Goal: Task Accomplishment & Management: Use online tool/utility

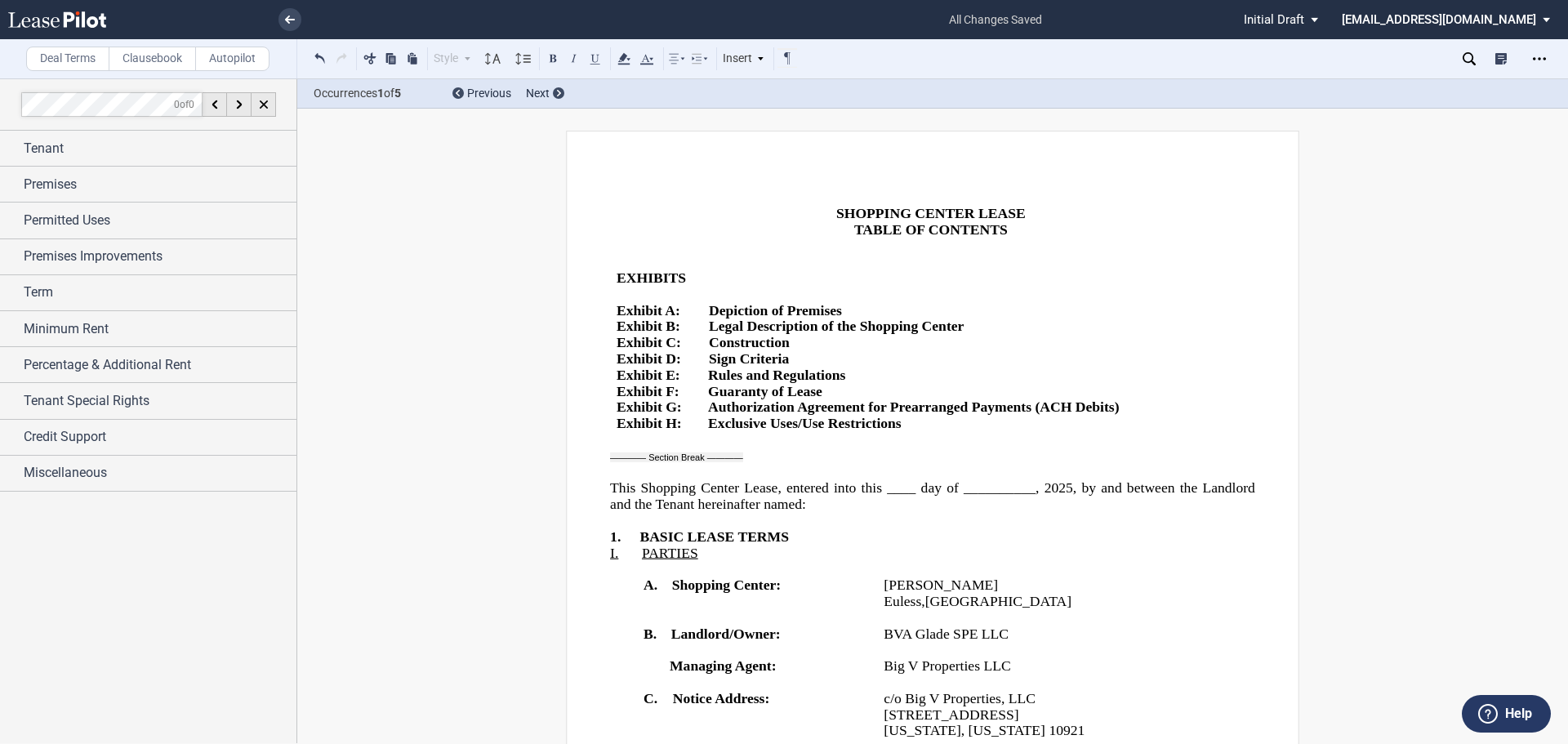
scroll to position [35242, 0]
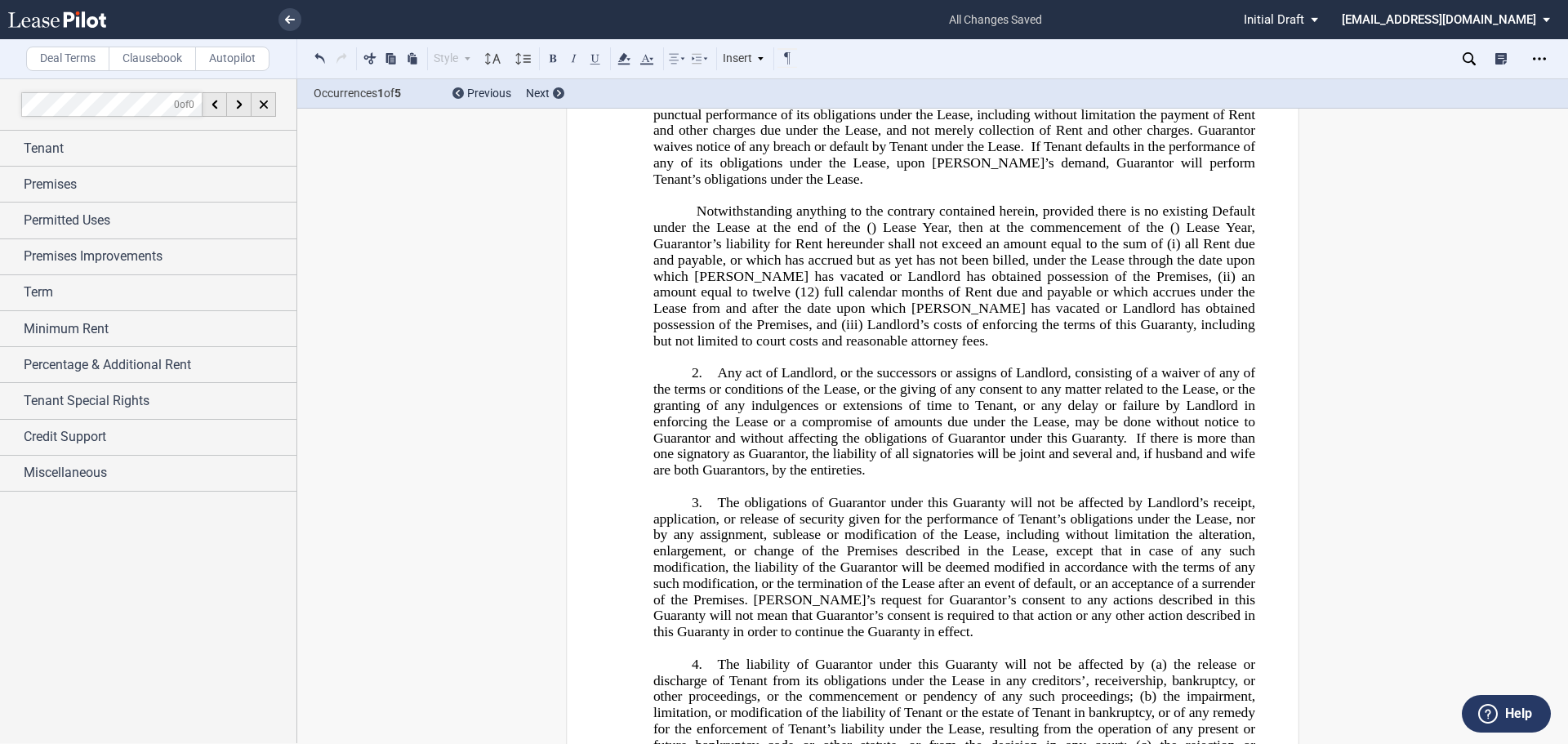
drag, startPoint x: 1319, startPoint y: 282, endPoint x: 1203, endPoint y: 261, distance: 117.9
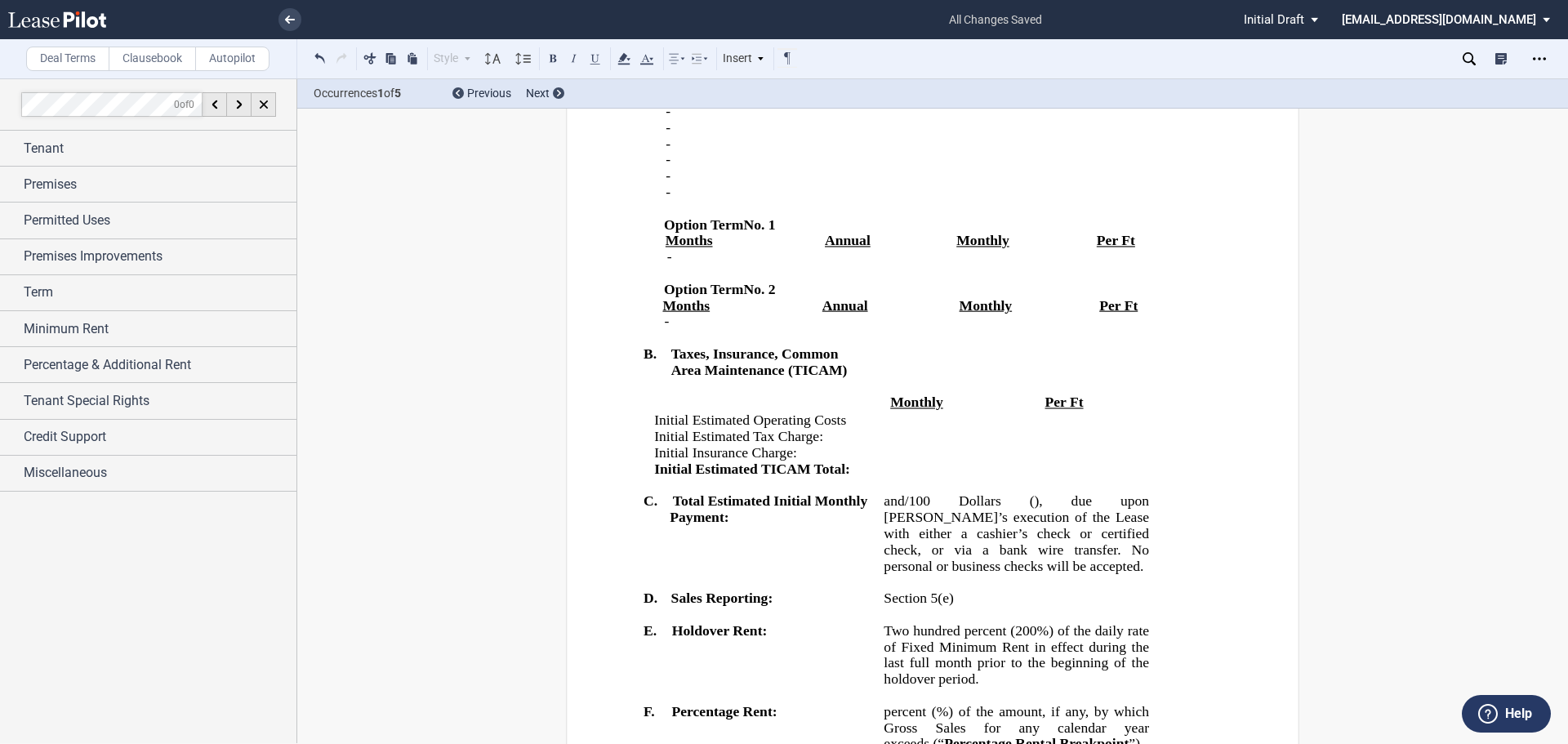
scroll to position [2530, 0]
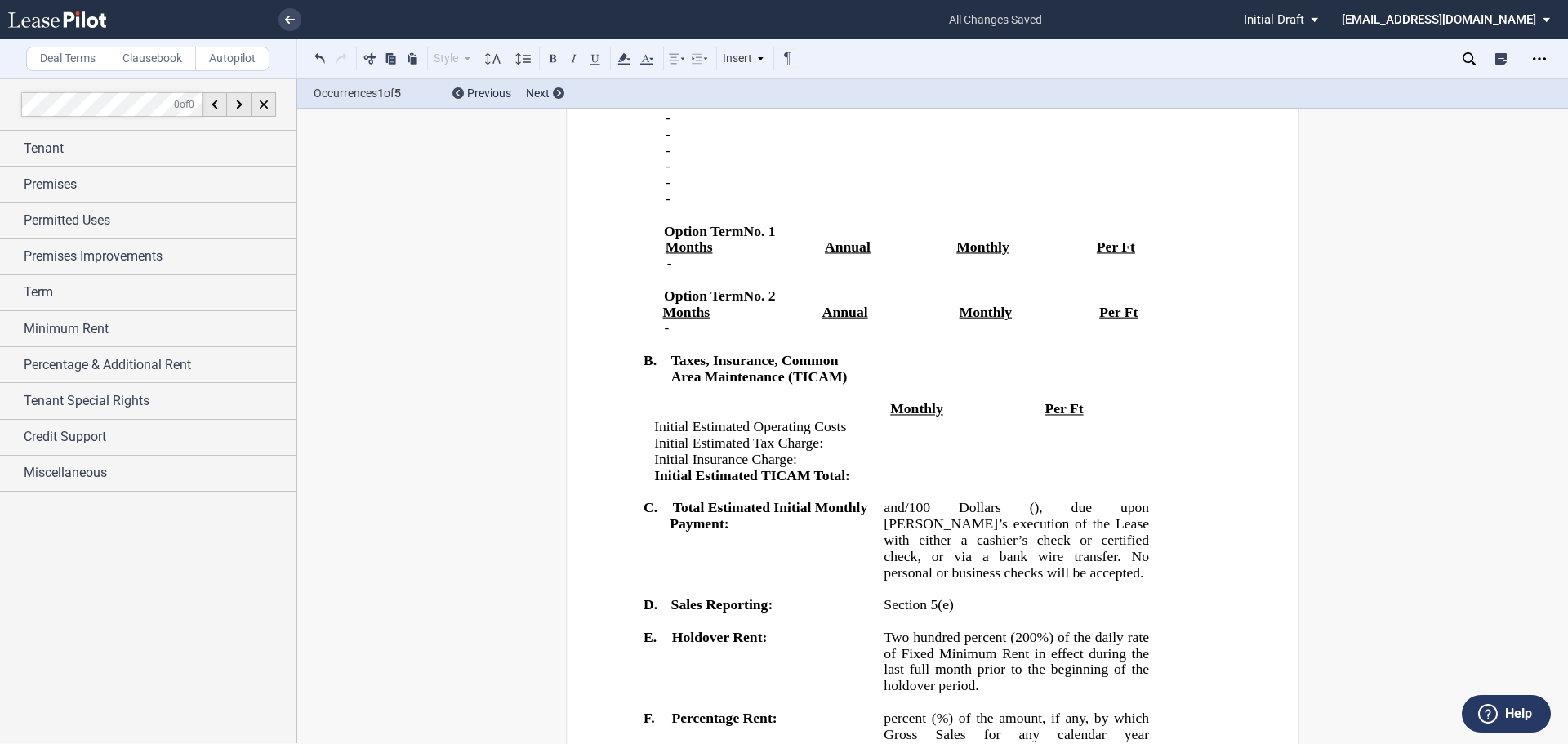
drag, startPoint x: 983, startPoint y: 240, endPoint x: 873, endPoint y: 245, distance: 110.1
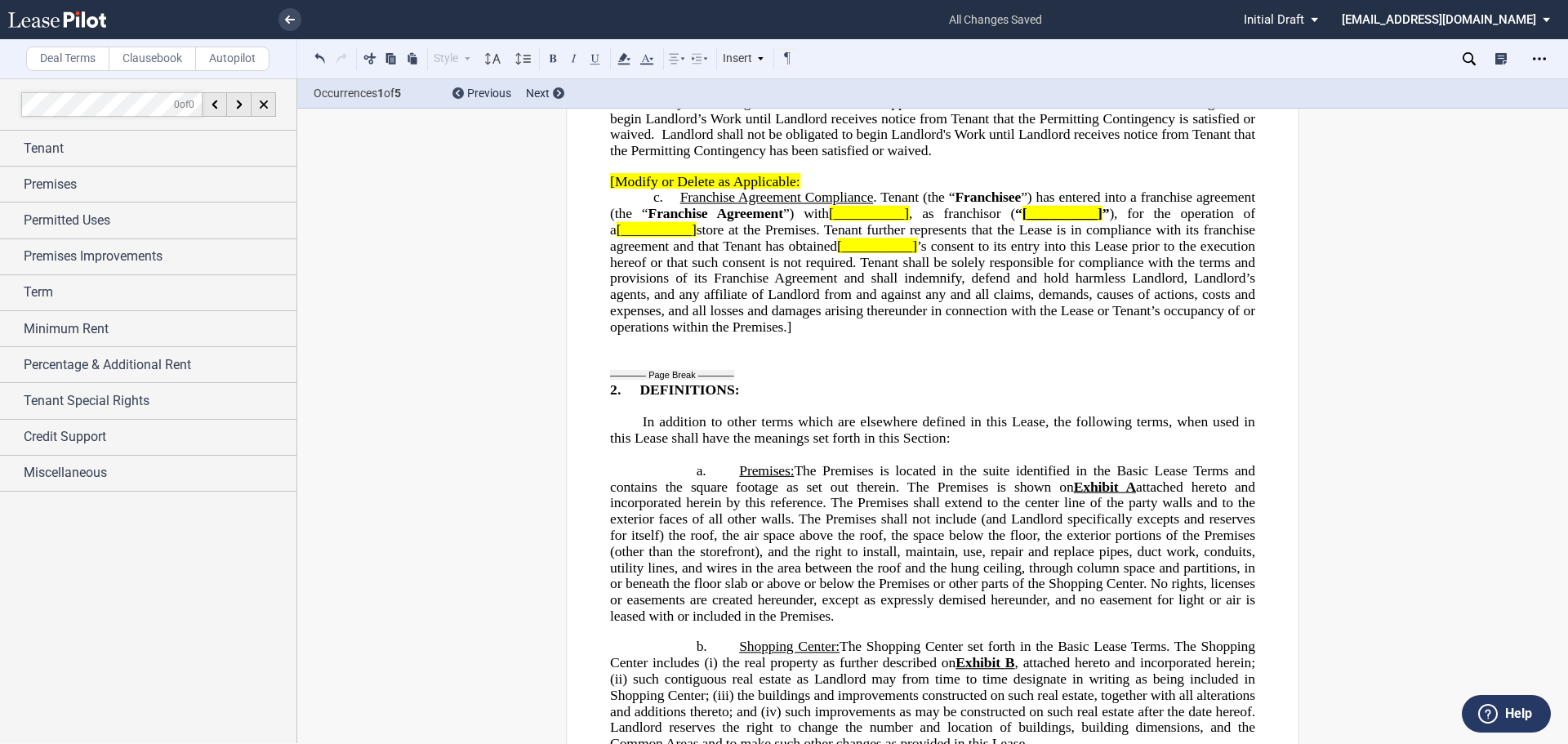
scroll to position [4000, 0]
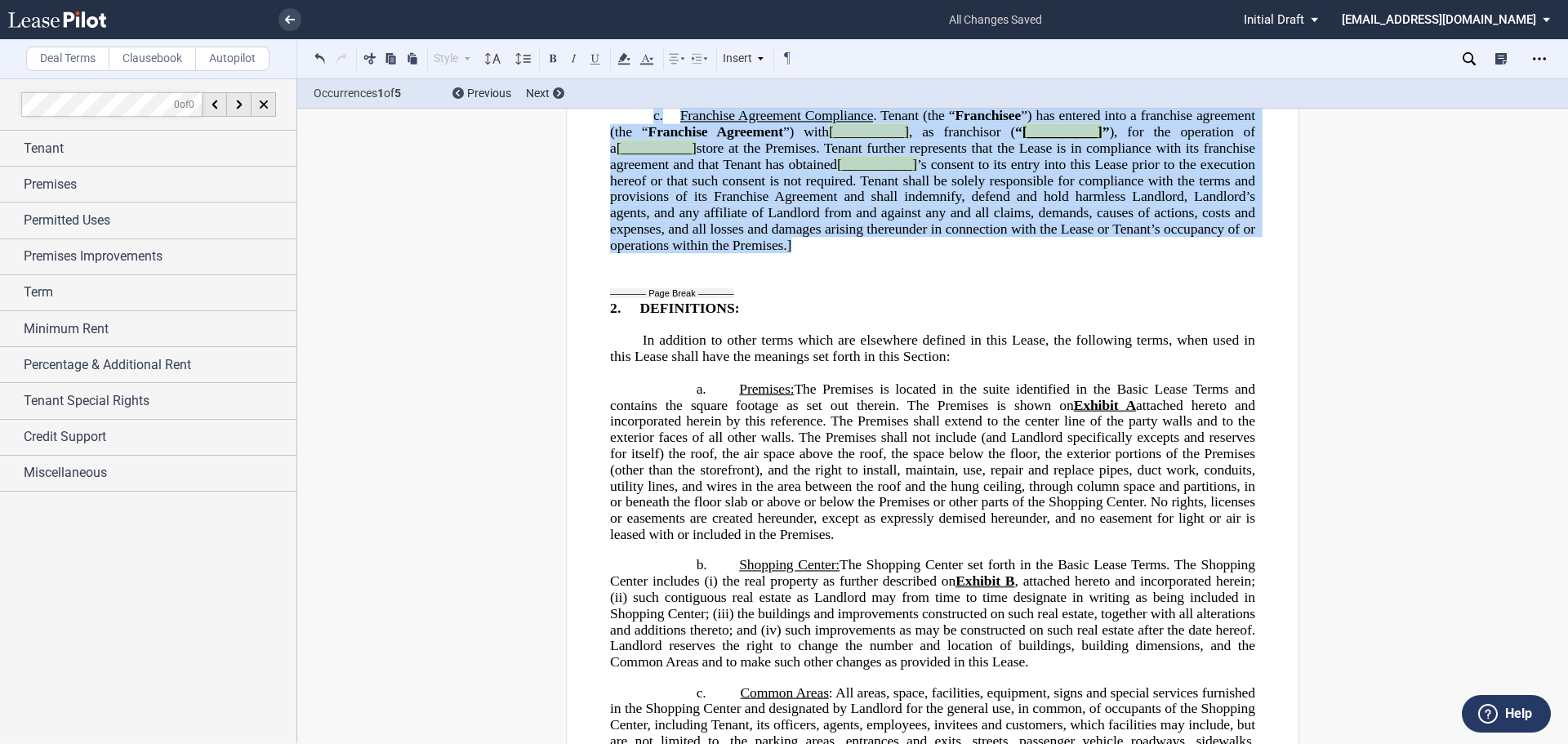
drag, startPoint x: 1152, startPoint y: 693, endPoint x: 606, endPoint y: 541, distance: 566.8
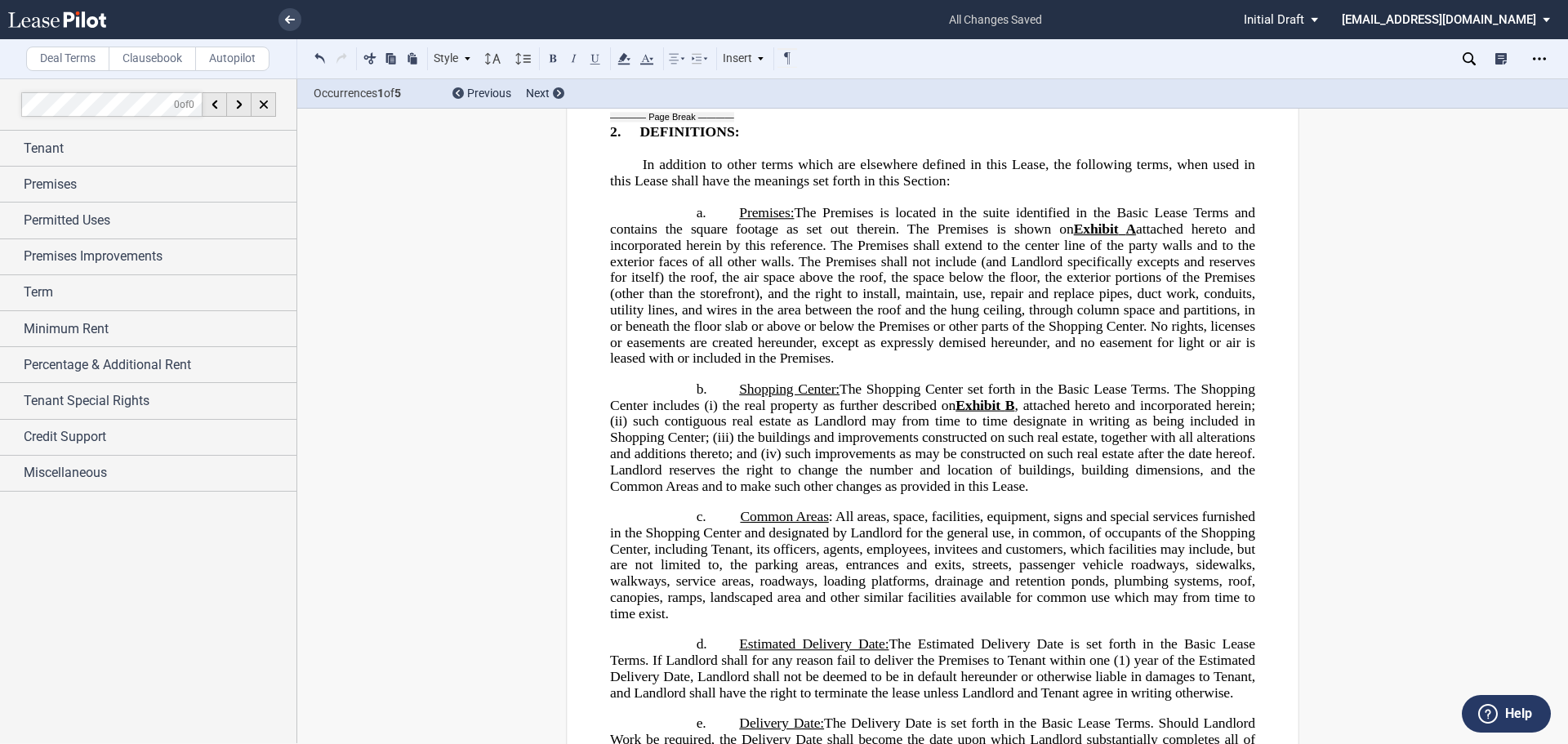
drag, startPoint x: 1065, startPoint y: 345, endPoint x: 1154, endPoint y: 350, distance: 89.1
drag, startPoint x: 1126, startPoint y: 338, endPoint x: 1064, endPoint y: 340, distance: 62.0
click at [618, 55] on icon at bounding box center [624, 58] width 19 height 19
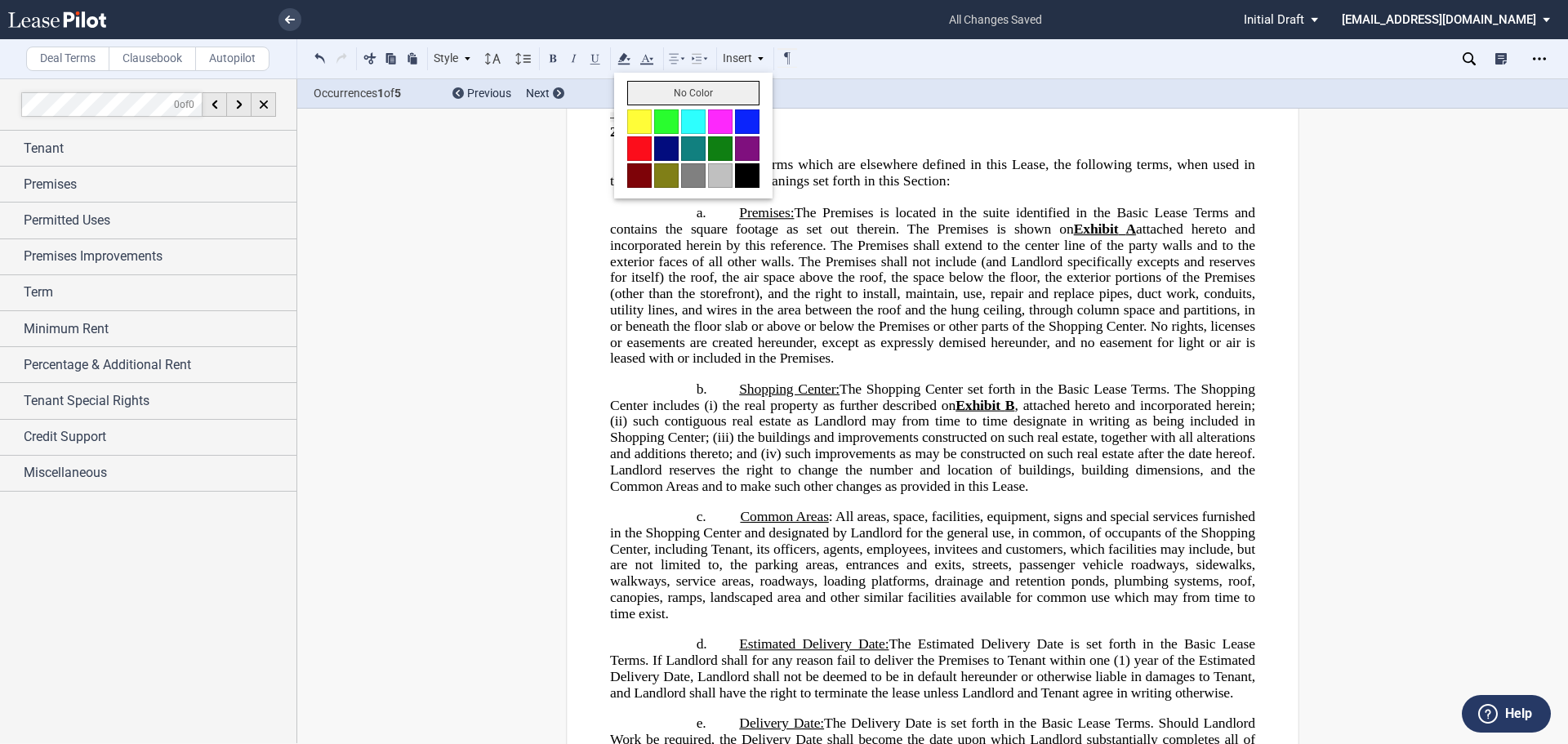
click at [640, 86] on button "No Color" at bounding box center [694, 93] width 133 height 24
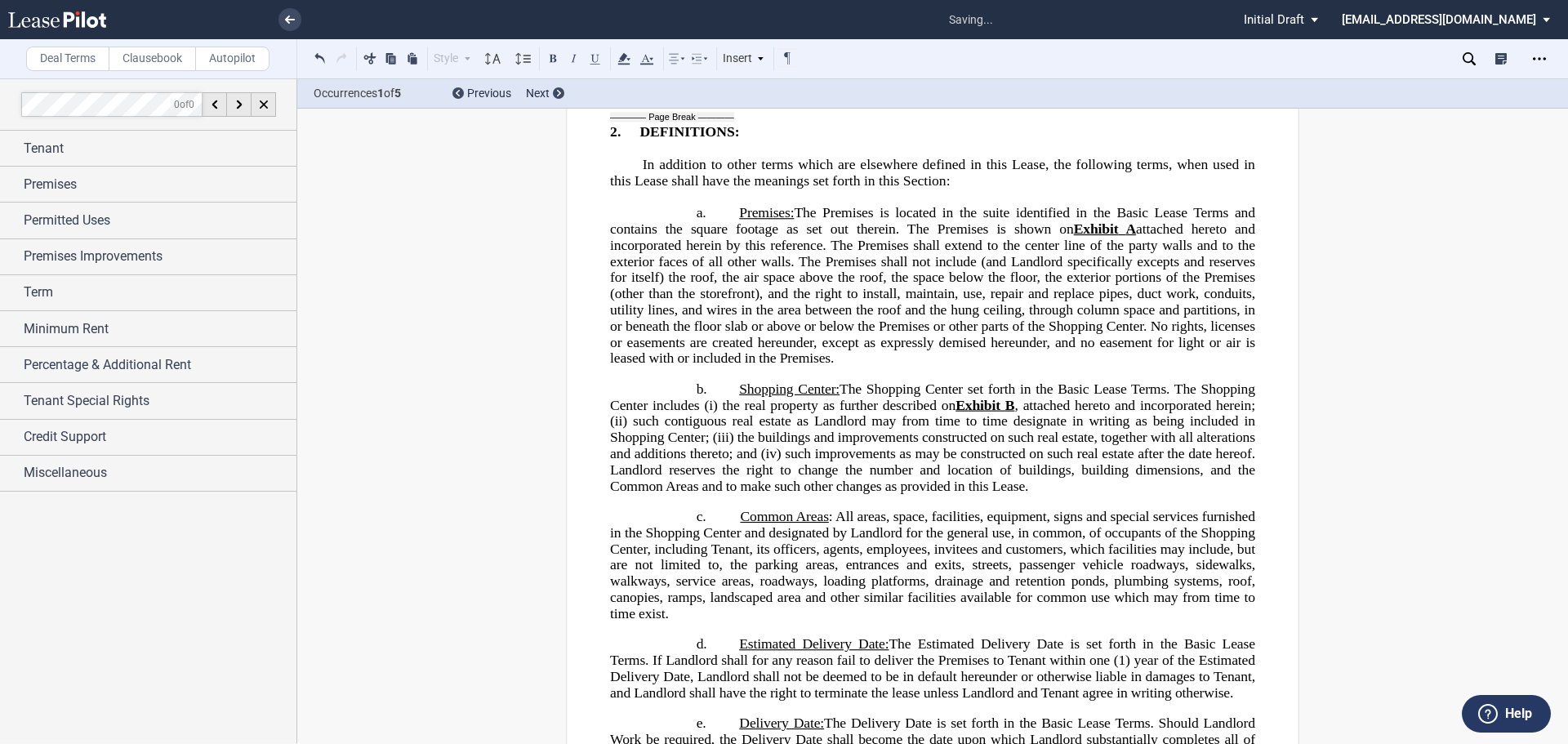
drag, startPoint x: 1113, startPoint y: 438, endPoint x: 1154, endPoint y: 440, distance: 41.0
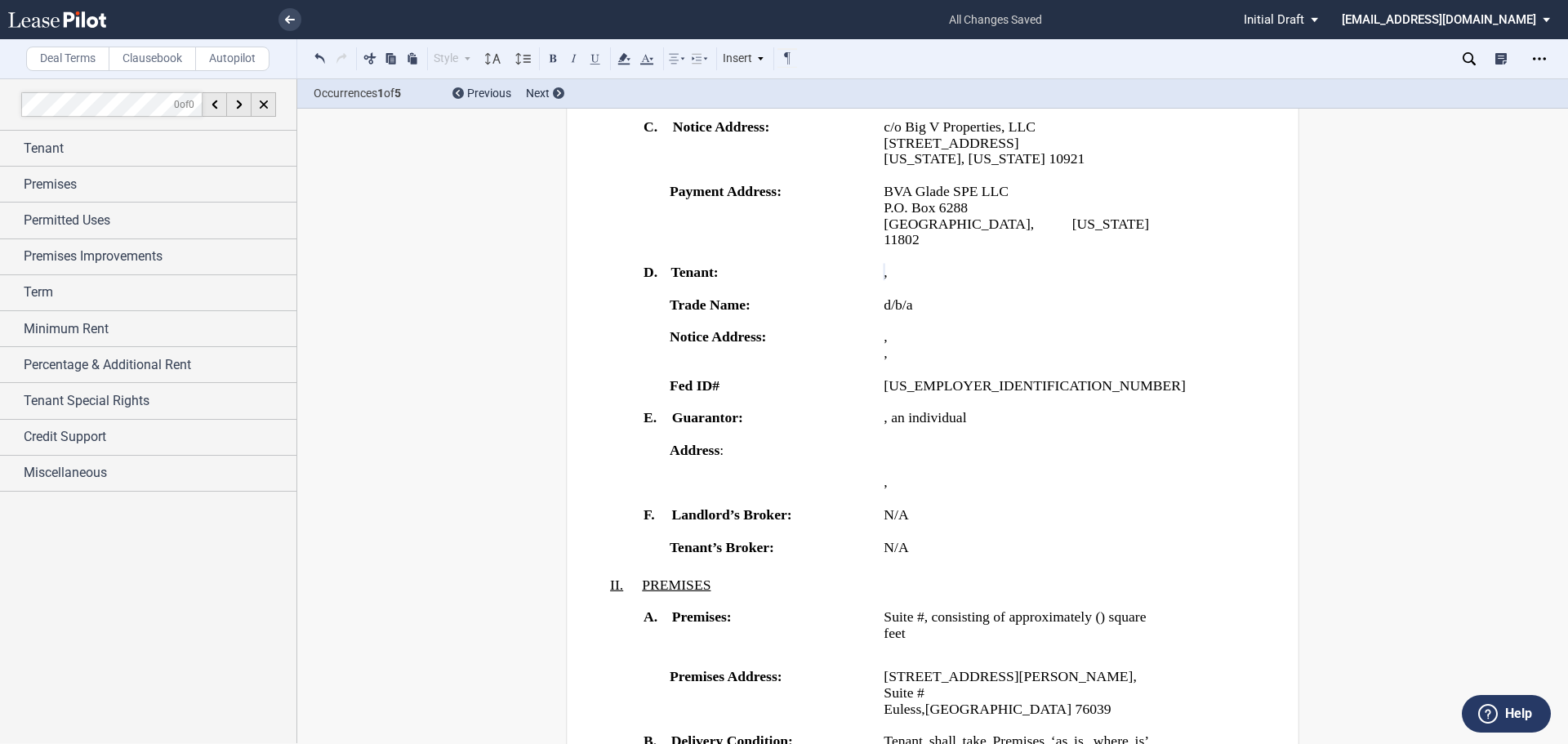
scroll to position [1061, 0]
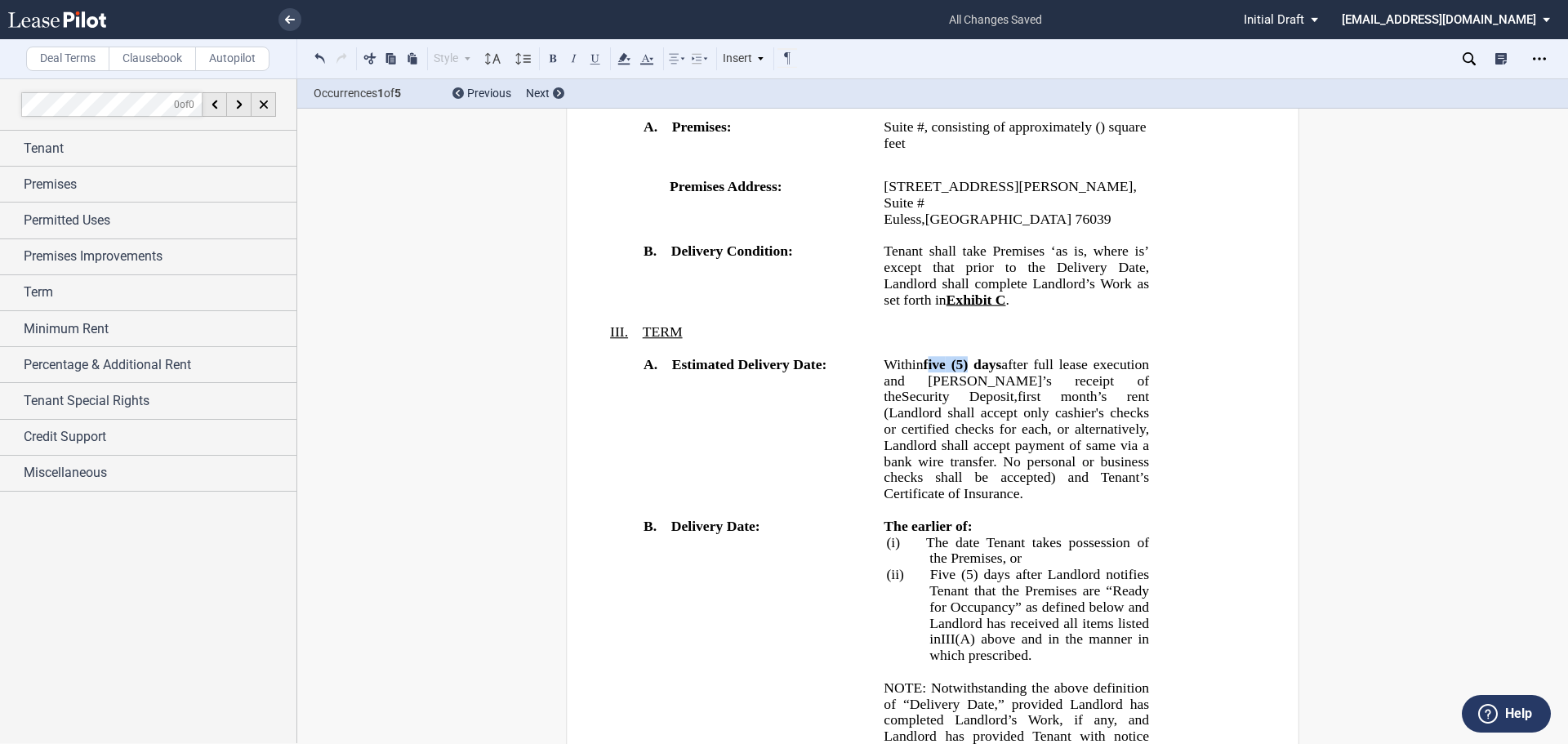
drag, startPoint x: 987, startPoint y: 437, endPoint x: 935, endPoint y: 431, distance: 52.3
click at [935, 403] on span "Within five (5) days after full lease execution and [PERSON_NAME]’s receipt of …" at bounding box center [1018, 379] width 269 height 47
drag, startPoint x: 911, startPoint y: 451, endPoint x: 929, endPoint y: 477, distance: 31.6
click at [914, 403] on span "after full lease execution and [PERSON_NAME]’s receipt of the" at bounding box center [1018, 379] width 269 height 47
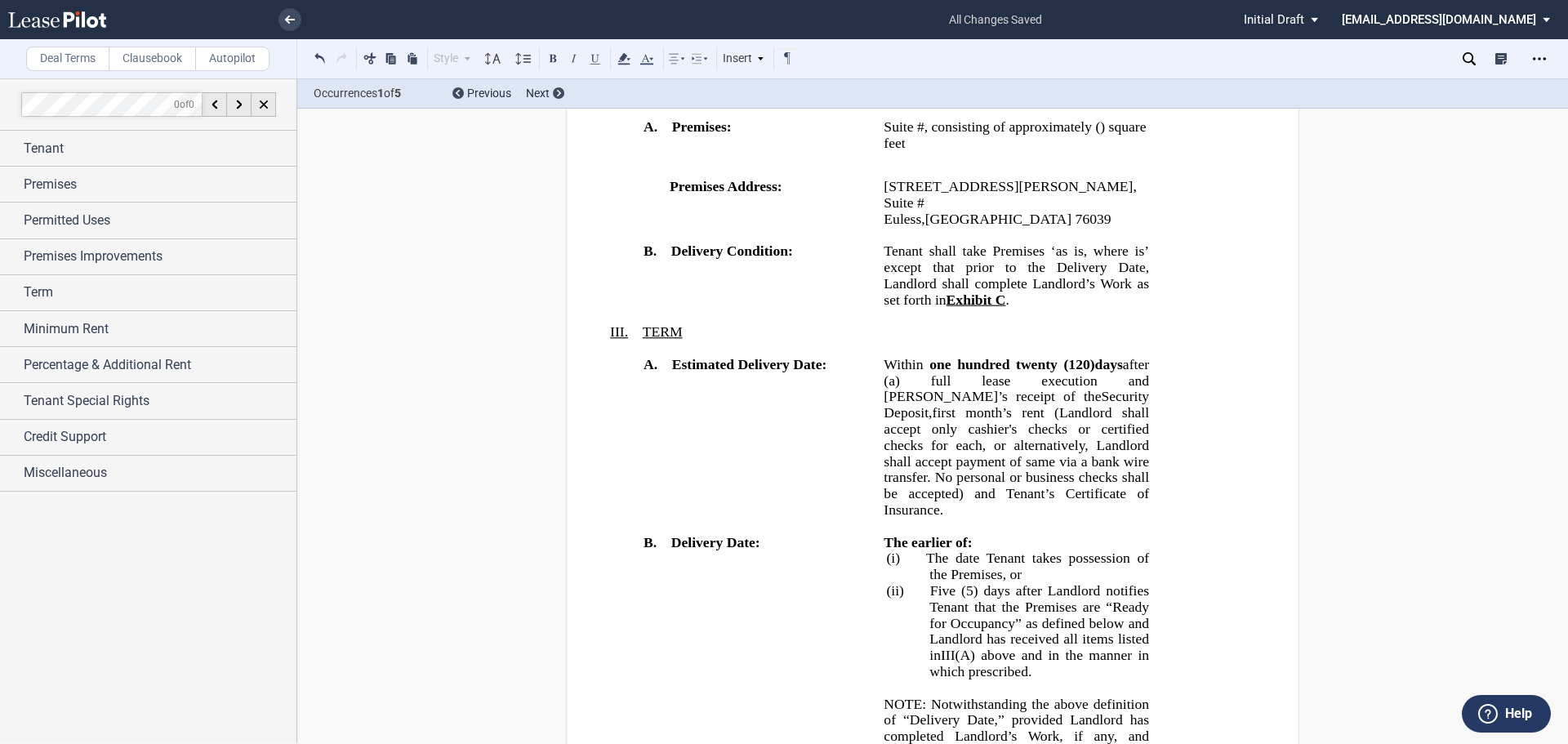
click at [1101, 403] on span "after (a) full lease execution and [PERSON_NAME]’s receipt of the" at bounding box center [1018, 379] width 269 height 47
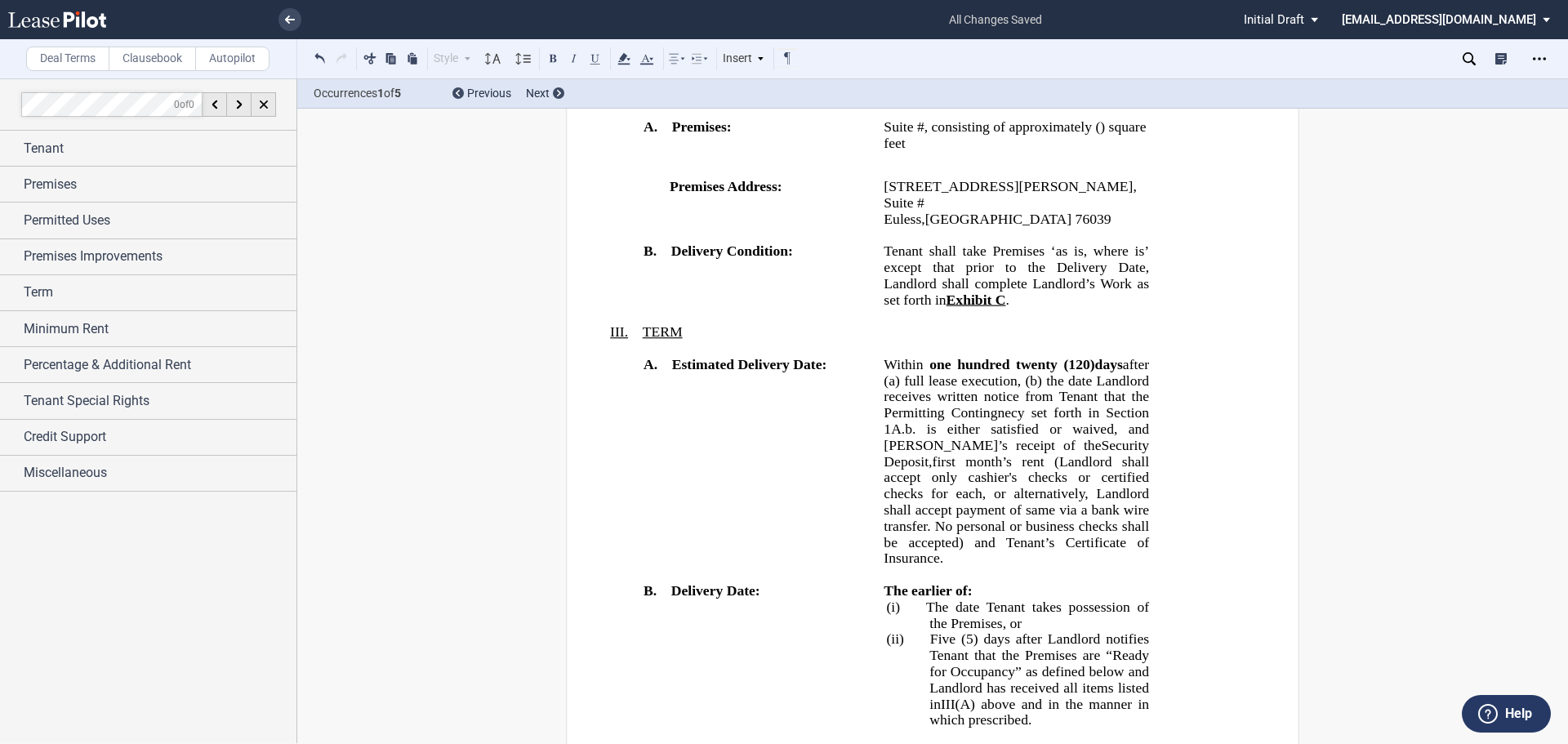
click at [1099, 452] on span "after (a) full lease execution, (b) the date Landlord receives written notice f…" at bounding box center [1018, 404] width 269 height 96
click at [962, 452] on span "after (a) full lease execution, (b) the date Landlord receives written notice f…" at bounding box center [1018, 404] width 269 height 96
click at [1151, 521] on td "Within ﻿one hundred twenty (120) days after (a) full lease execution, (b) the d…" at bounding box center [1016, 468] width 278 height 226
click at [1119, 536] on span "first month’s rent (Landlord shall accept only cashier's checks or certified ch…" at bounding box center [1018, 509] width 269 height 113
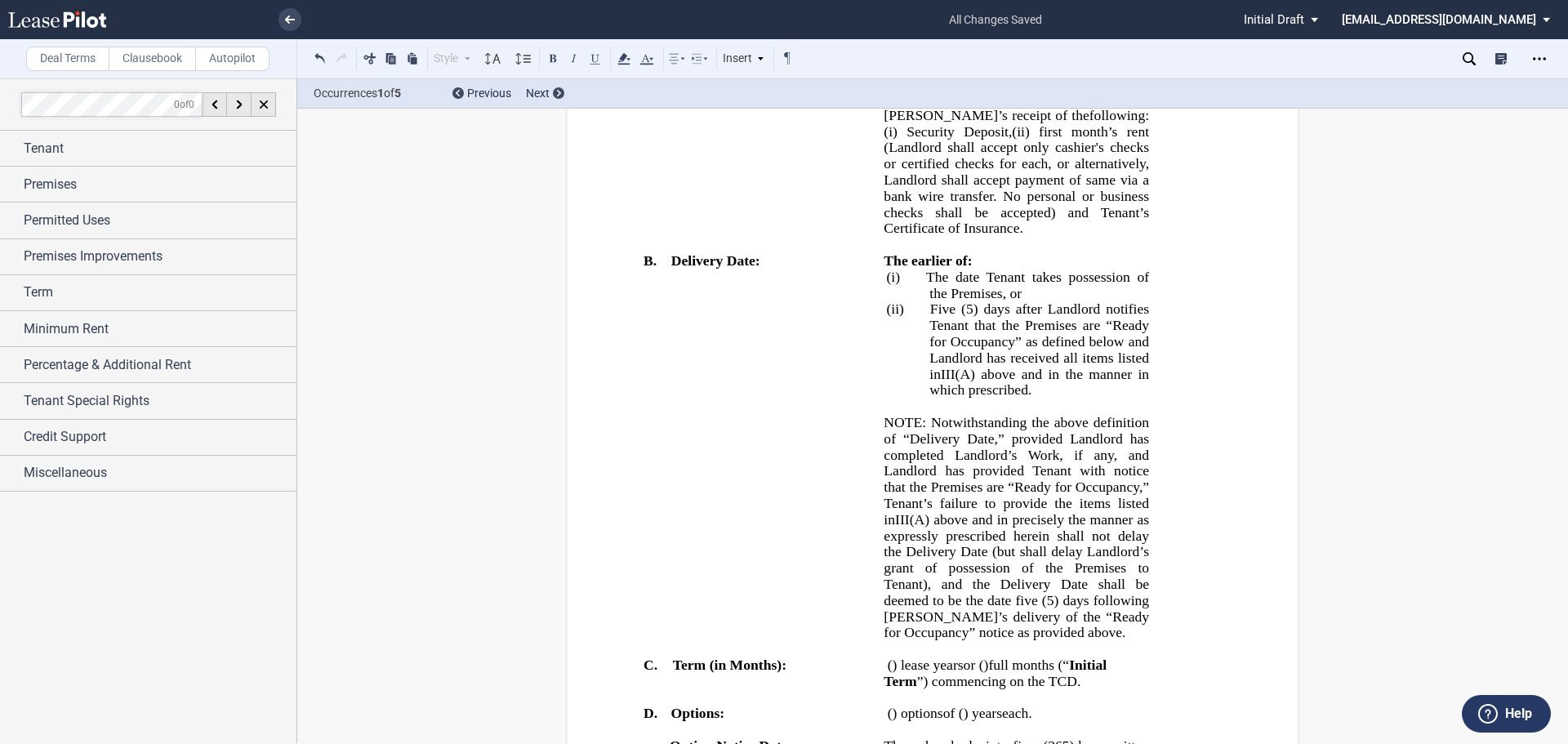
scroll to position [1470, 0]
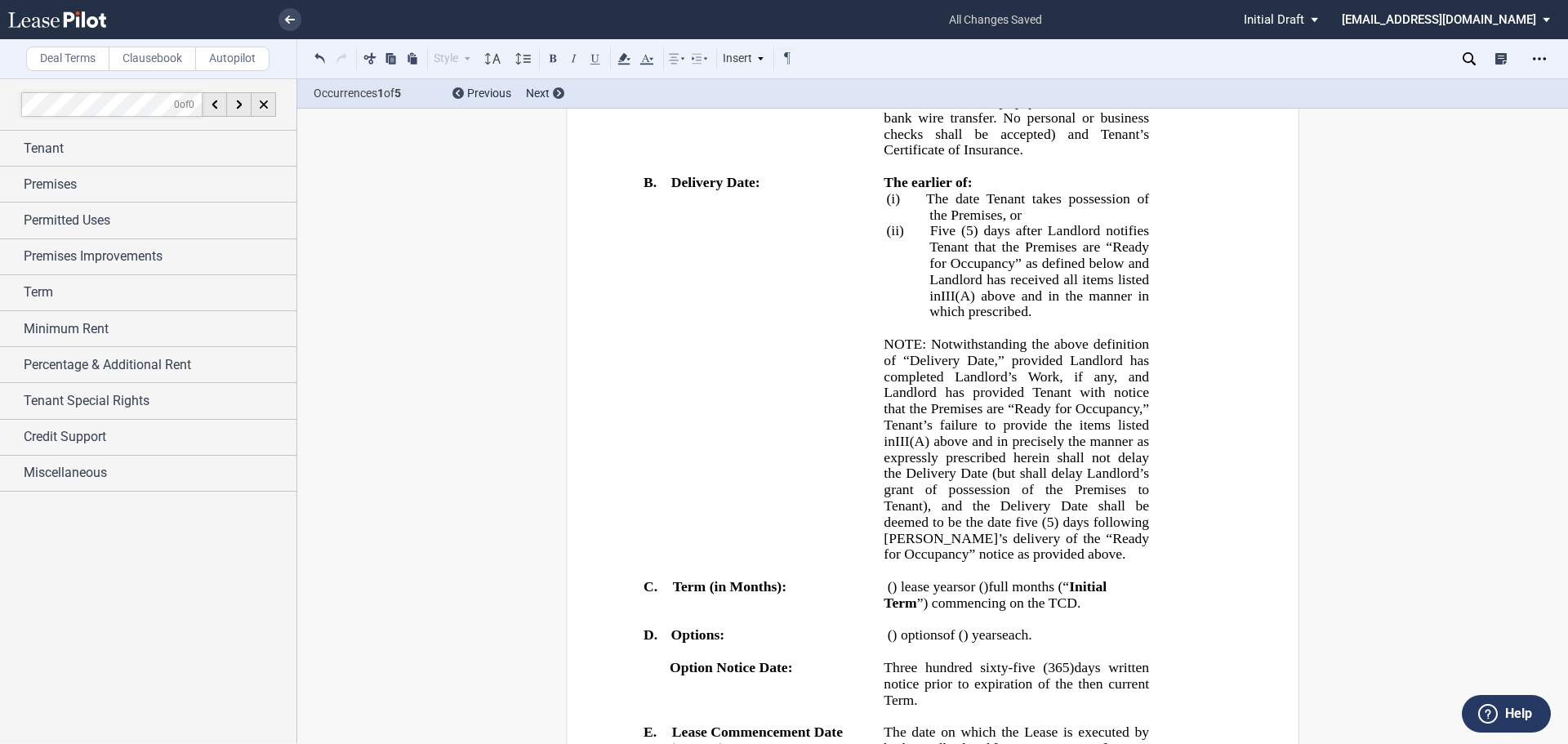
click at [1018, 286] on span "(5) days after Landlord notifies Tenant that the Premises are “Ready for Occupa…" at bounding box center [1040, 254] width 223 height 64
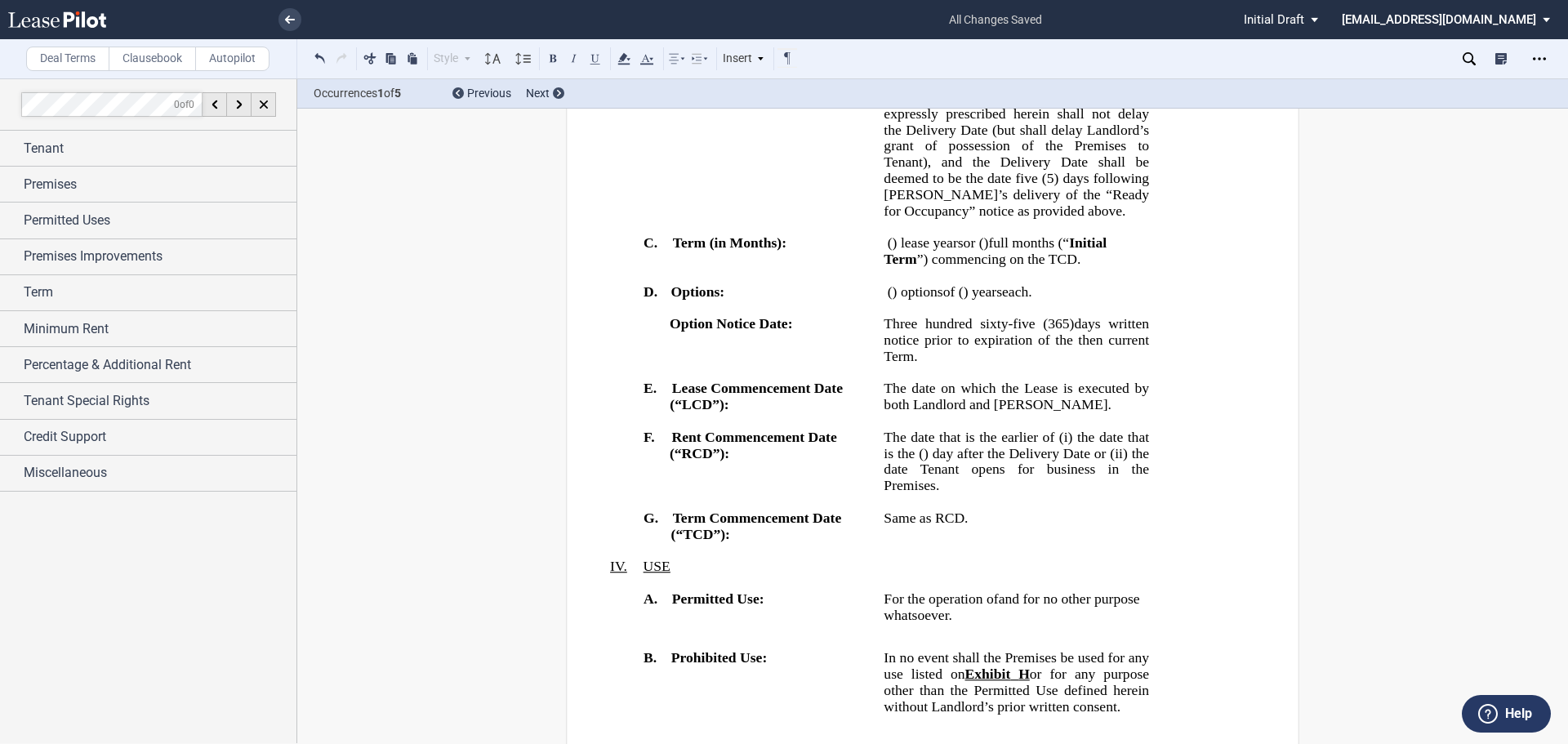
scroll to position [1959, 0]
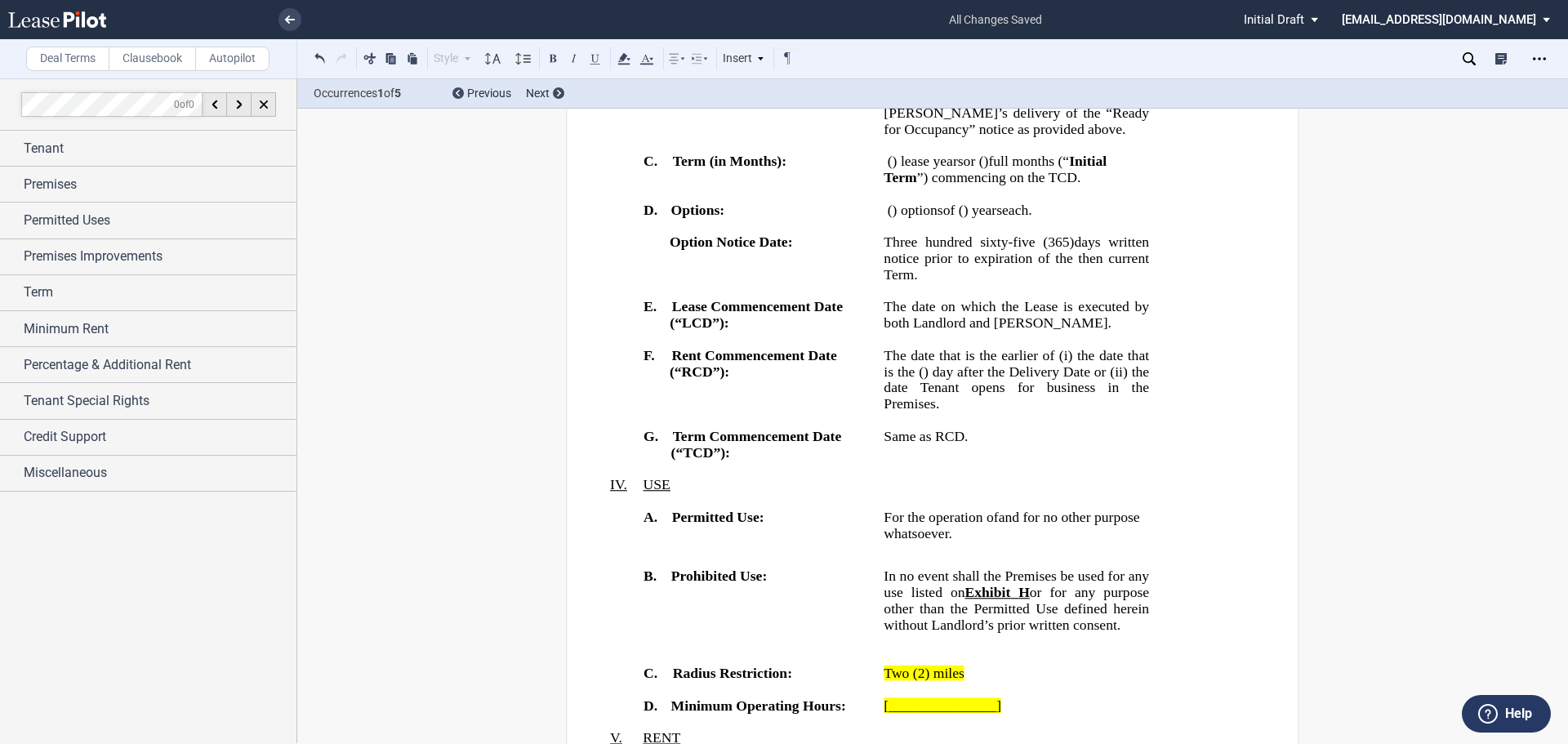
click at [1126, 218] on p "﻿ ﻿ ( ﻿ ﻿ ) option s of ﻿ ﻿ ( ﻿ ﻿ ) year s each [To Be Inserted] _______ (__) o…" at bounding box center [1017, 209] width 265 height 17
drag, startPoint x: 1441, startPoint y: 263, endPoint x: 1439, endPoint y: 276, distance: 13.2
click at [40, 283] on span "Term" at bounding box center [38, 292] width 30 height 19
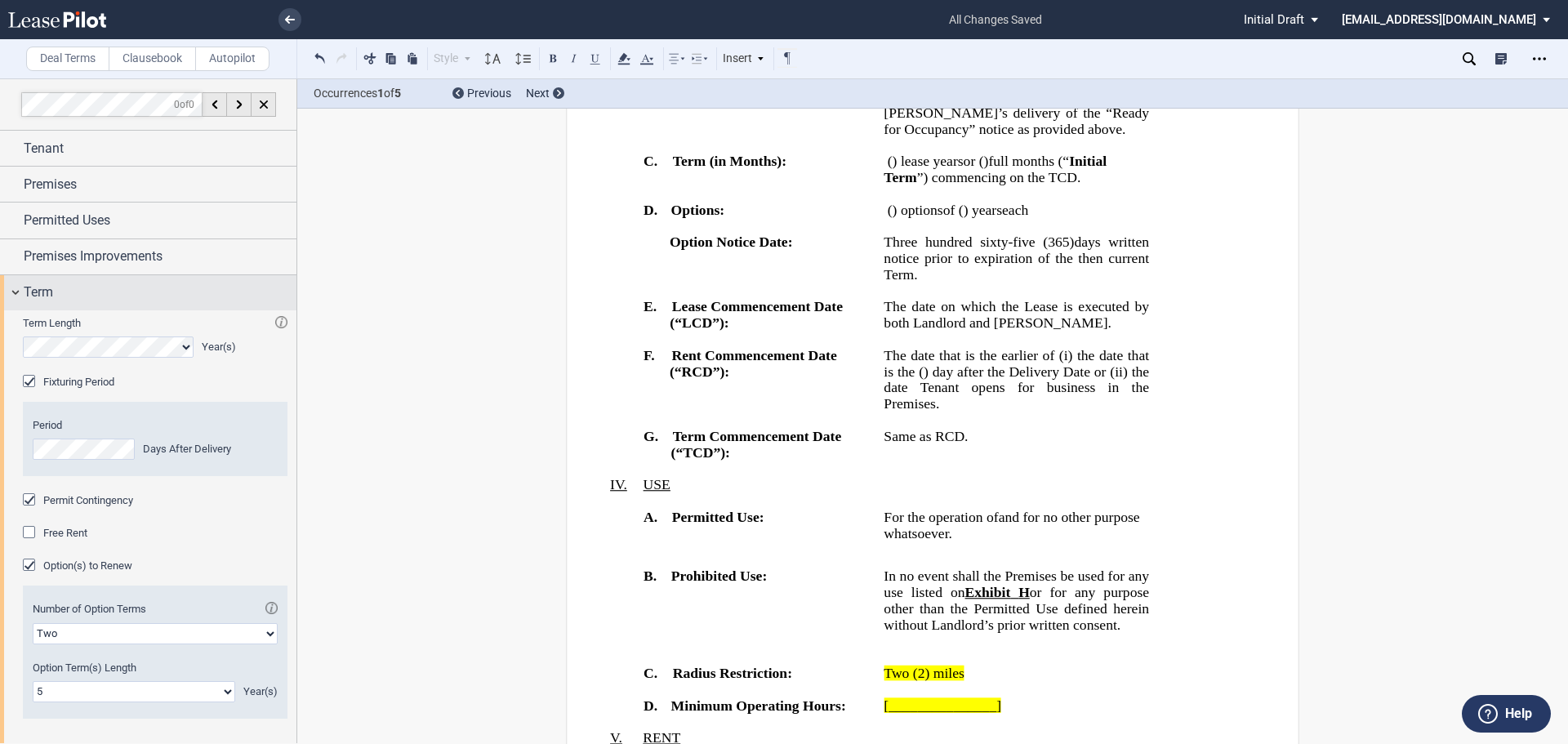
click at [40, 283] on span "Term" at bounding box center [38, 292] width 30 height 19
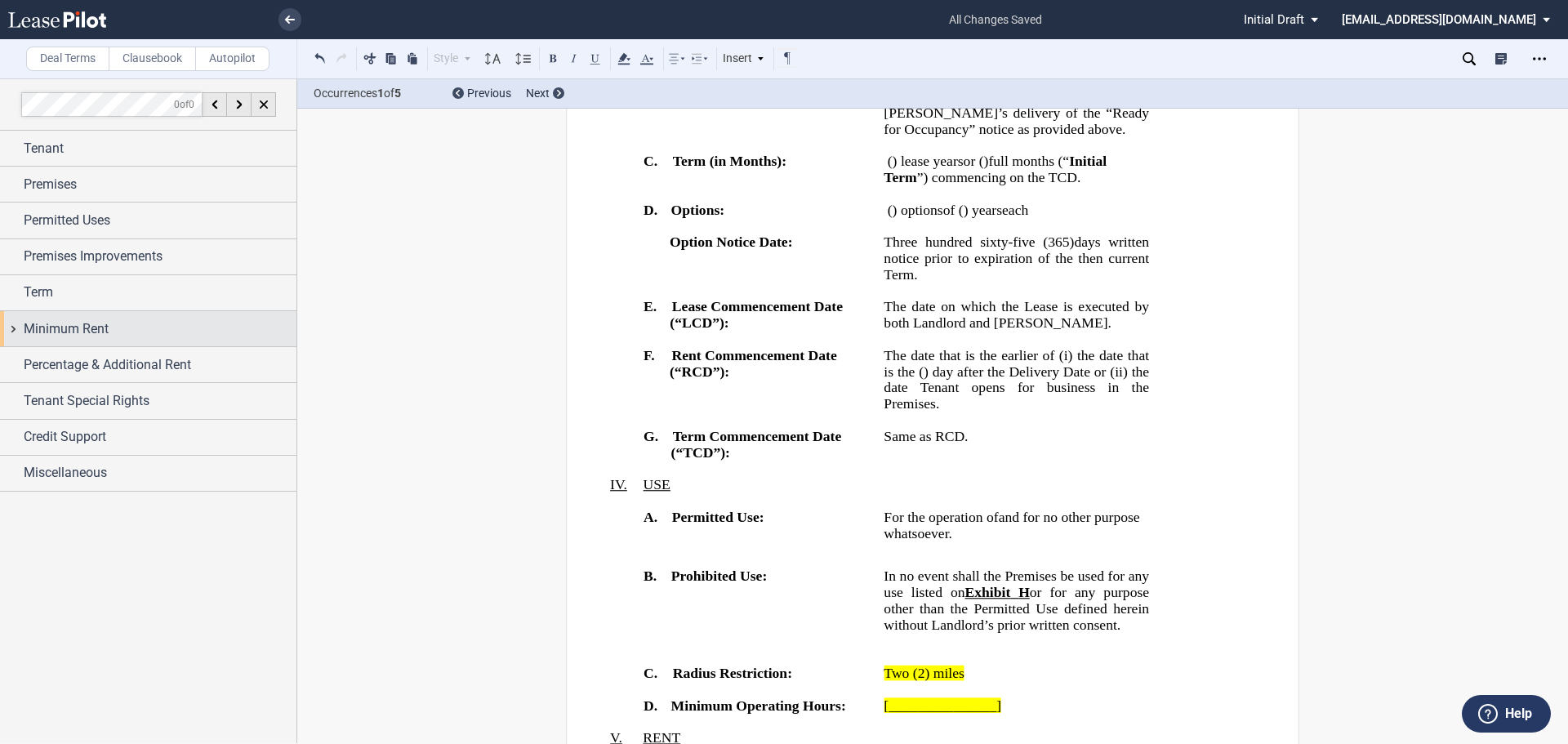
click at [59, 321] on span "Minimum Rent" at bounding box center [65, 329] width 85 height 19
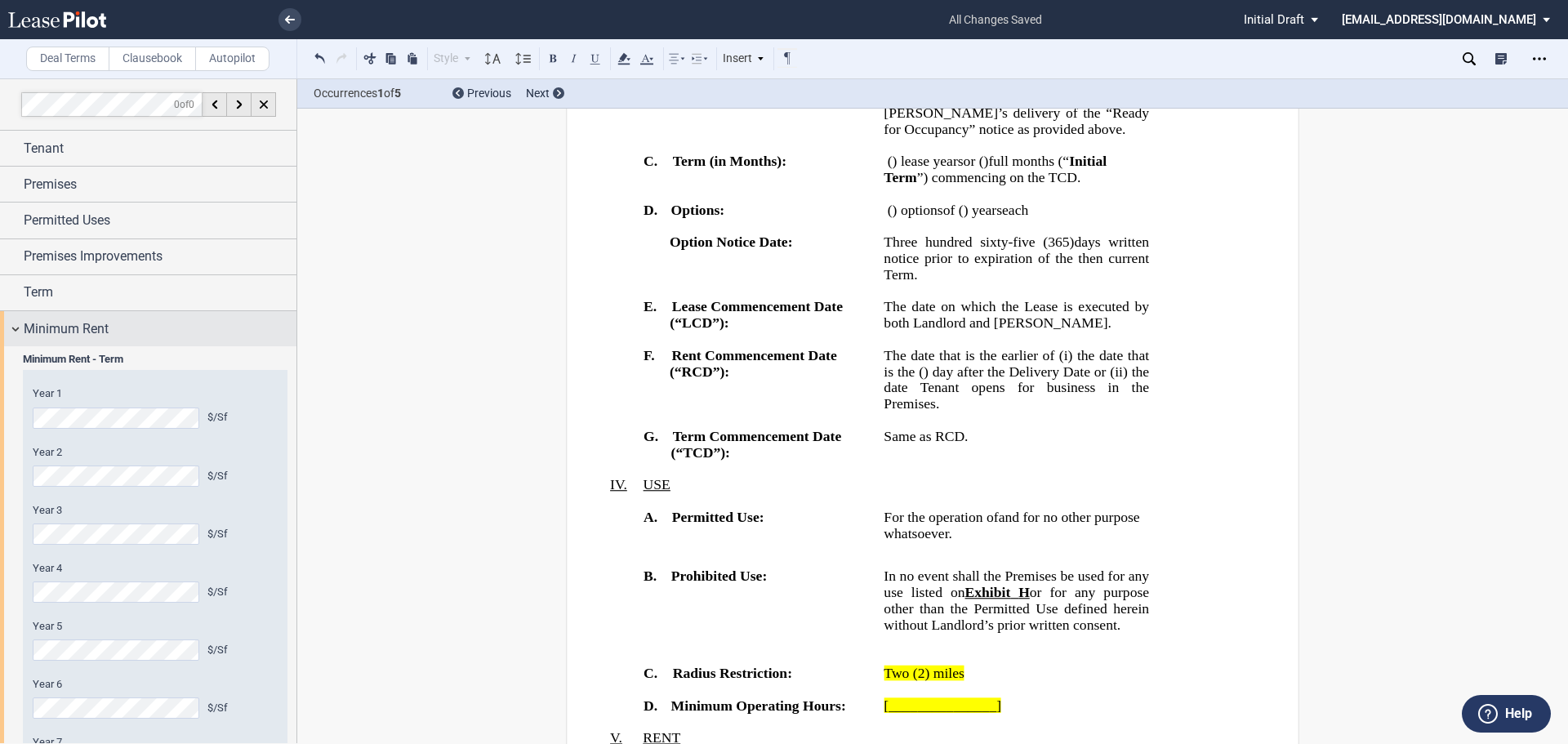
click at [65, 333] on span "Minimum Rent" at bounding box center [65, 329] width 85 height 19
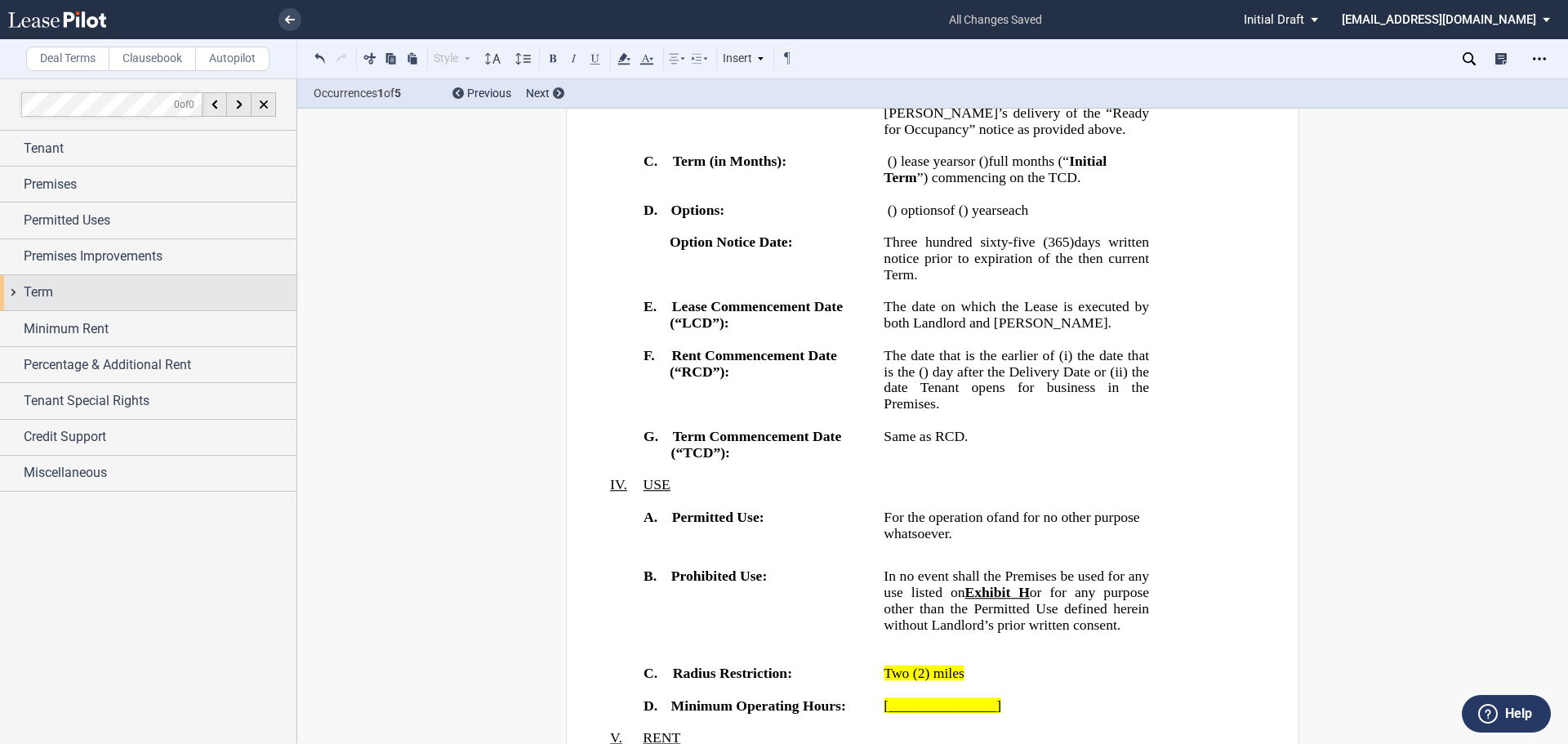
click at [74, 291] on div "Term" at bounding box center [160, 292] width 273 height 19
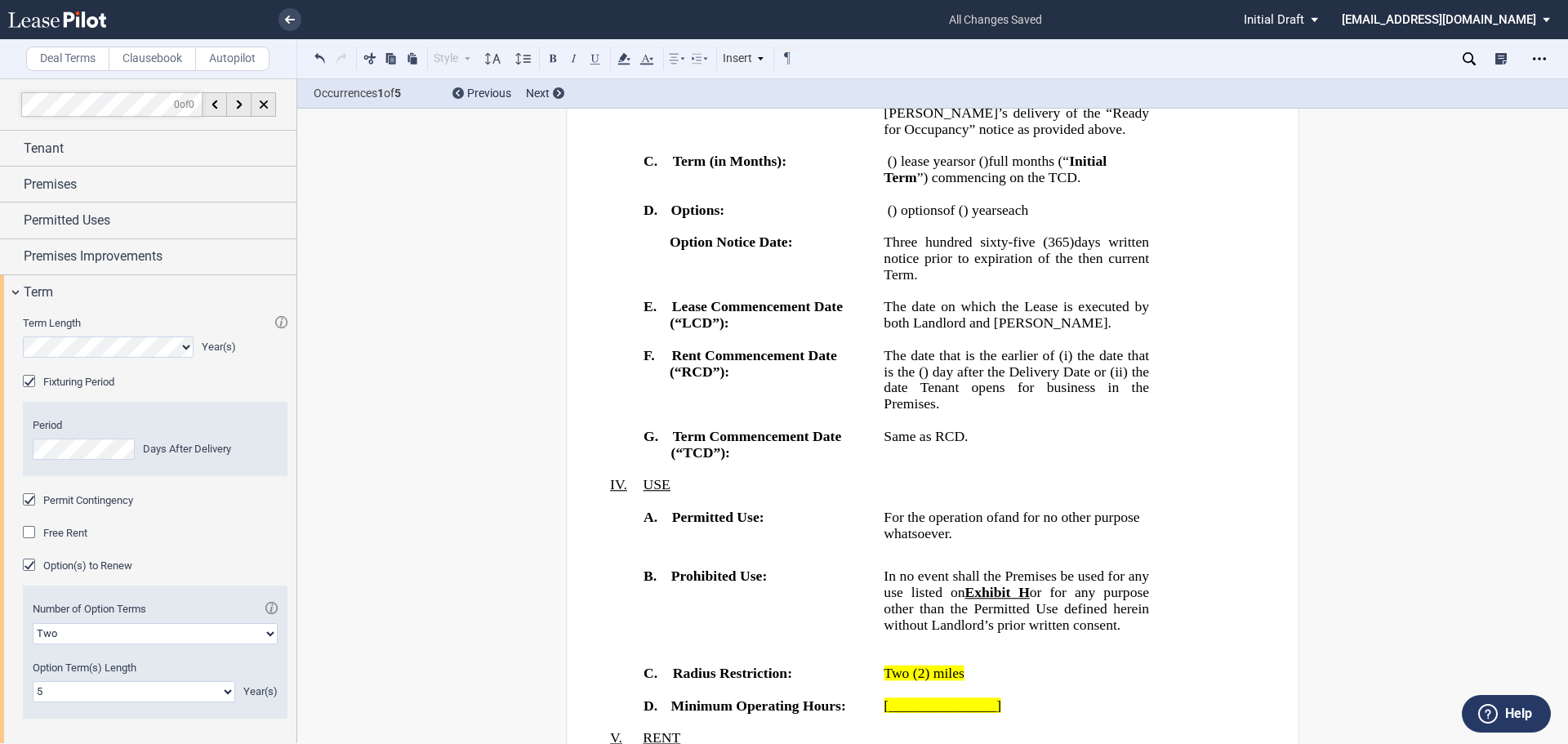
scroll to position [82, 0]
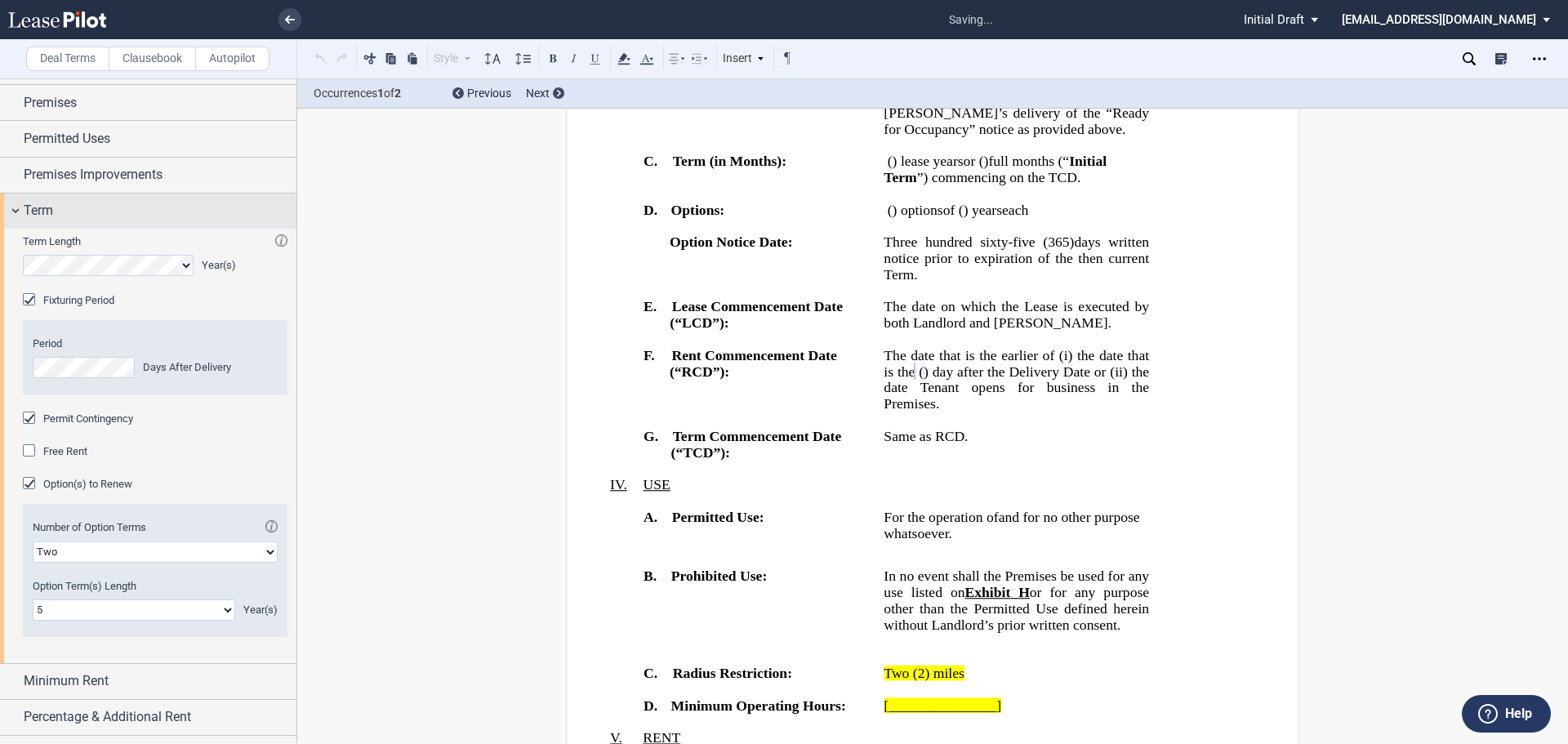
click at [19, 221] on div "Term" at bounding box center [148, 211] width 297 height 35
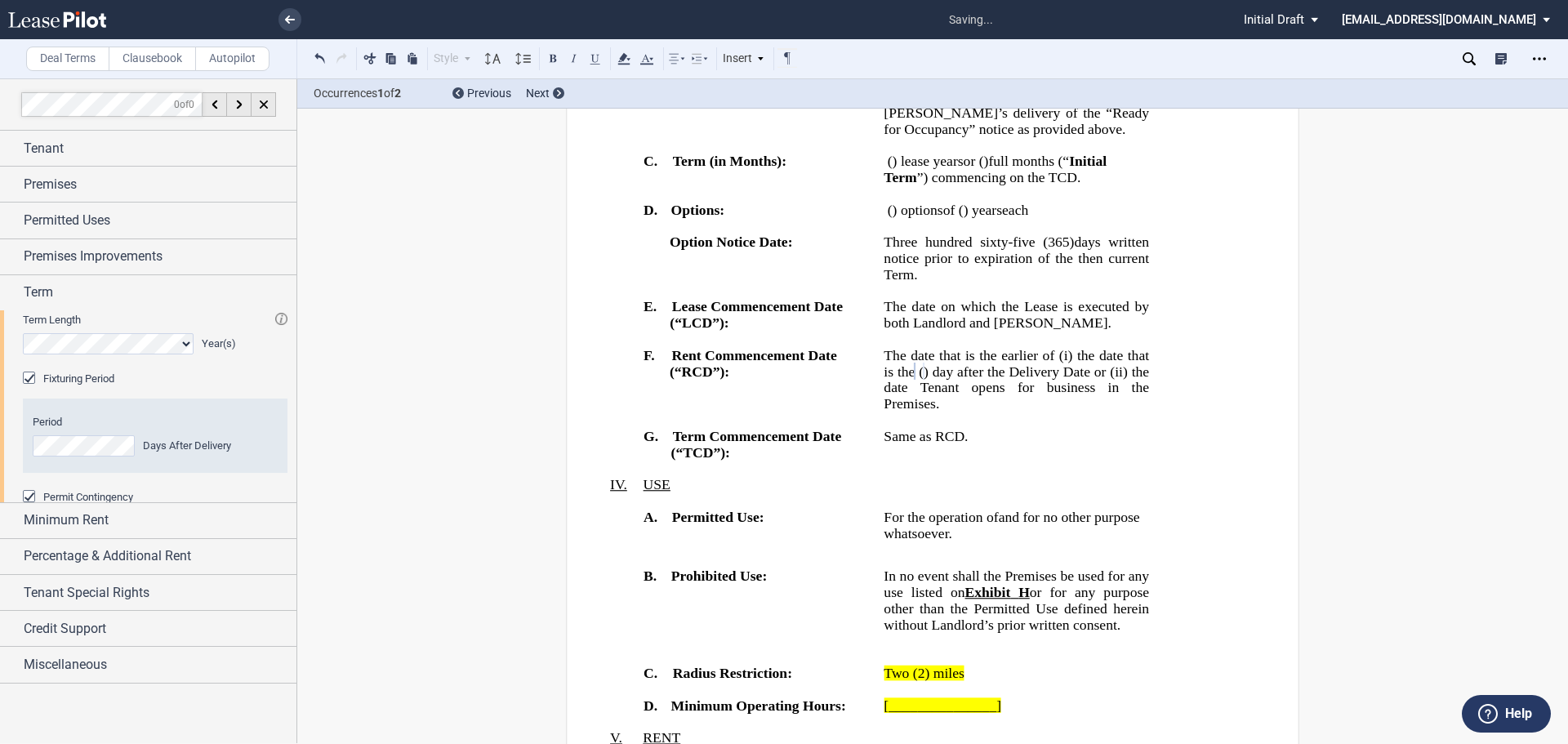
scroll to position [0, 0]
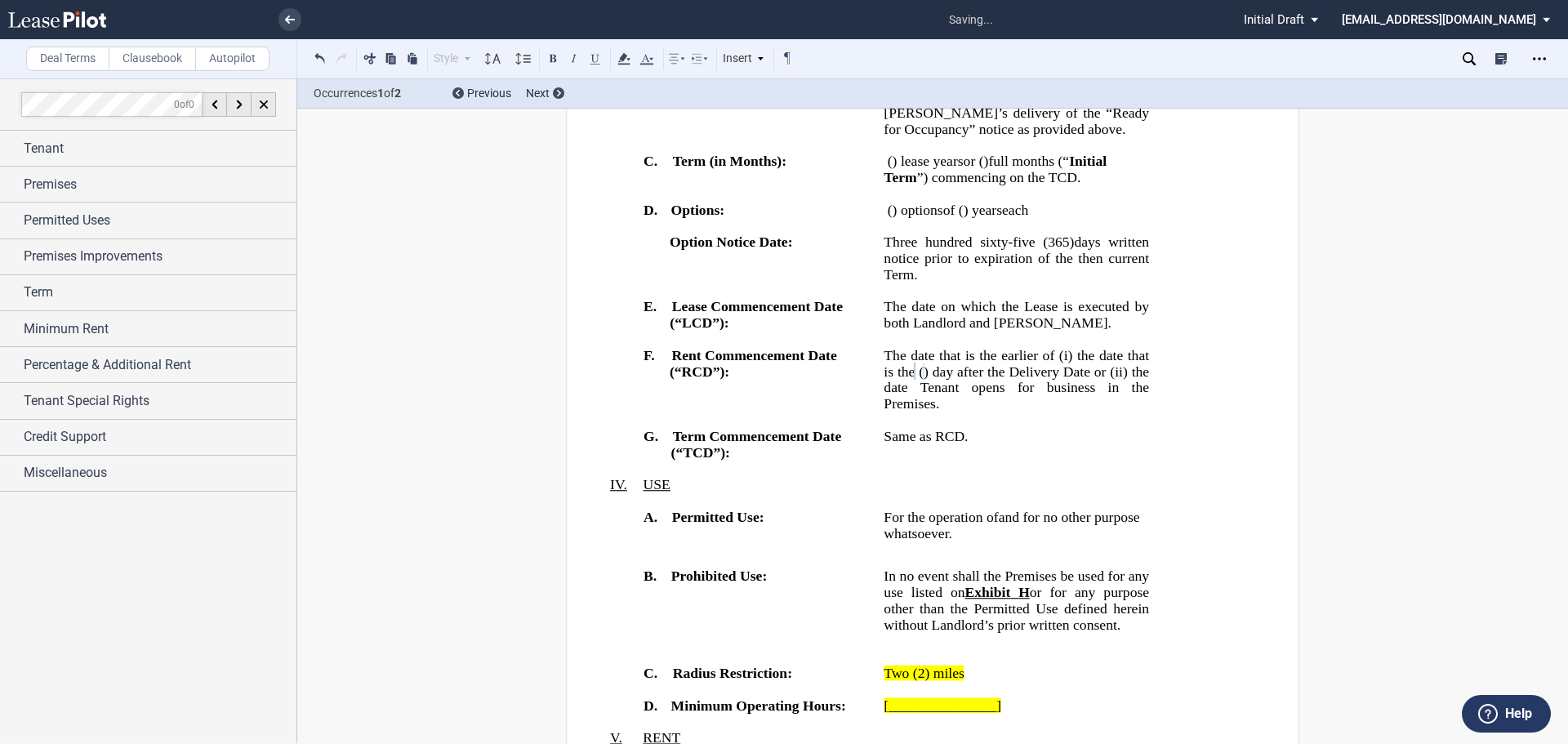
click at [823, 427] on td "!!SET_LEVEL_2!! !!LEASE_LEVEL_3!! F. Rent Commencement Date (“RCD”):" at bounding box center [757, 387] width 240 height 81
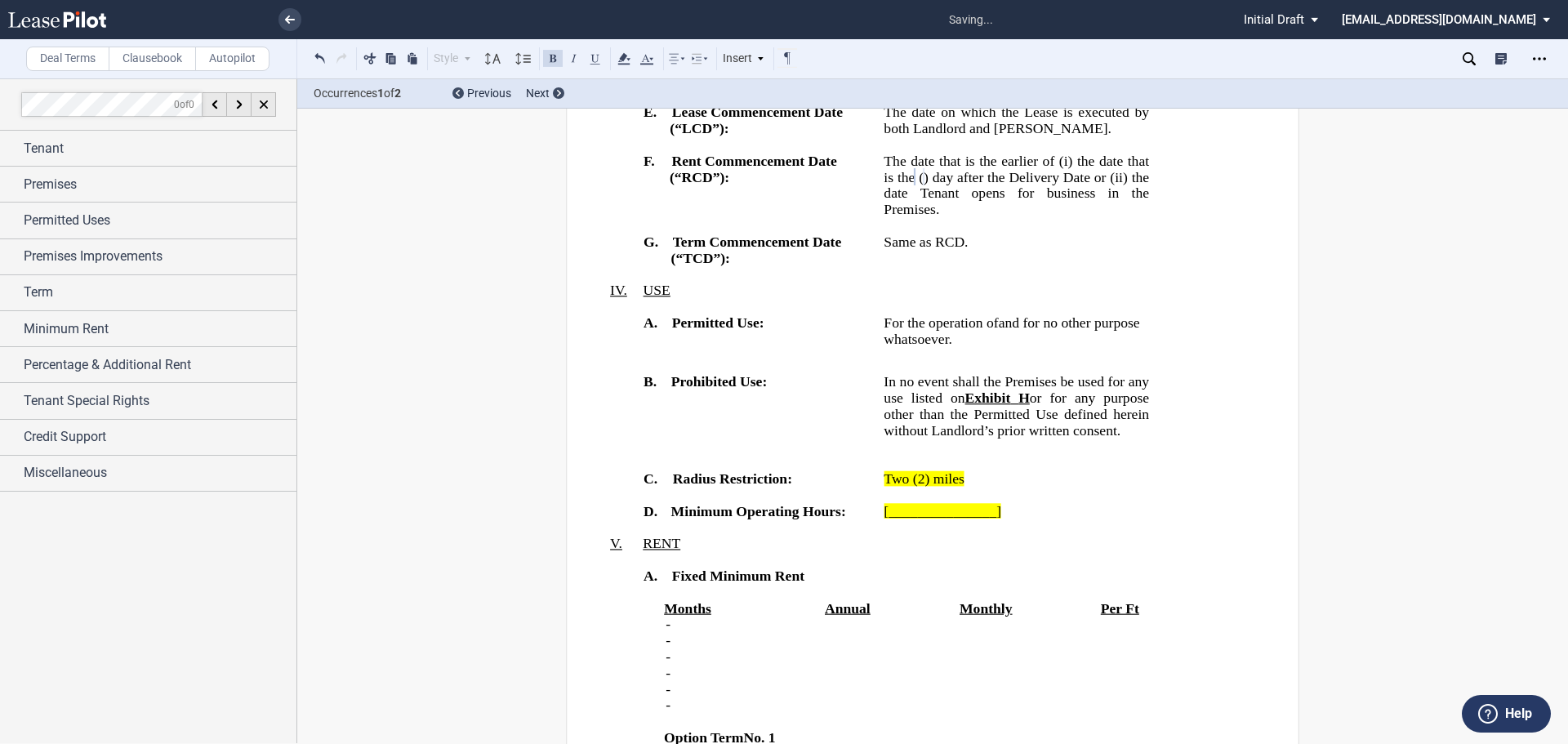
scroll to position [2204, 0]
